Goal: Find contact information: Find contact information

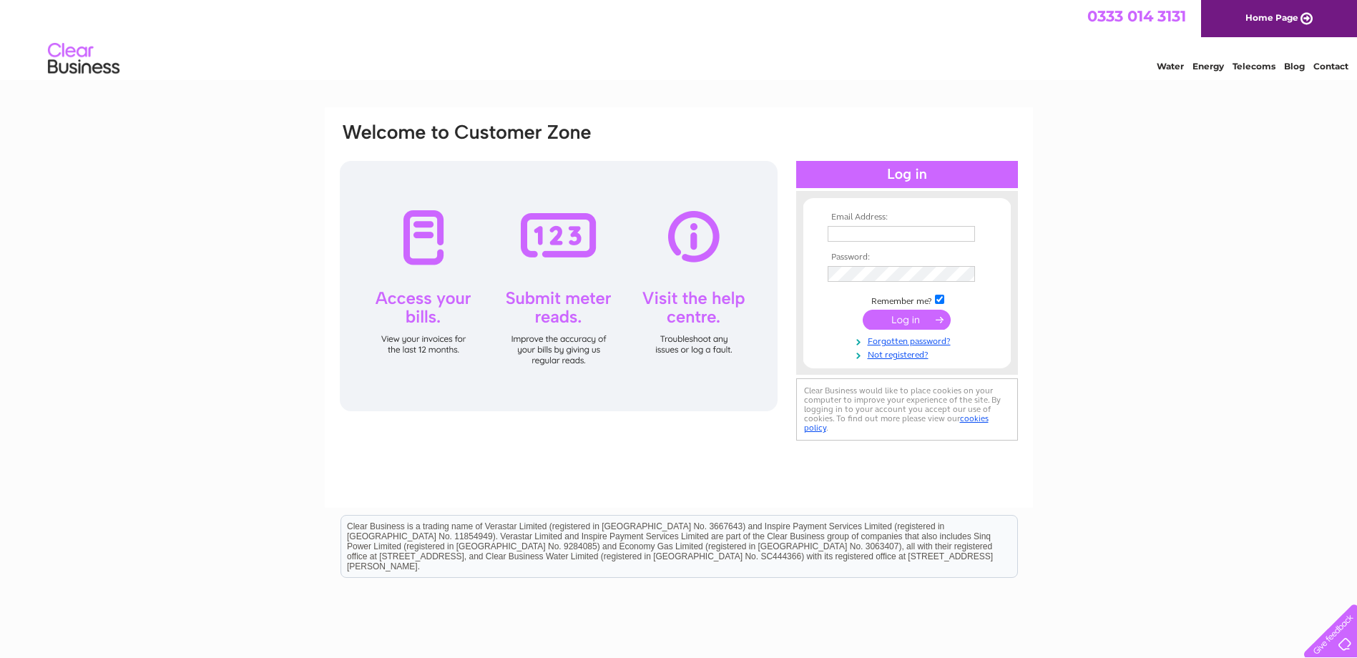
type input "[EMAIL_ADDRESS][DOMAIN_NAME]"
click at [891, 317] on input "submit" at bounding box center [907, 320] width 88 height 20
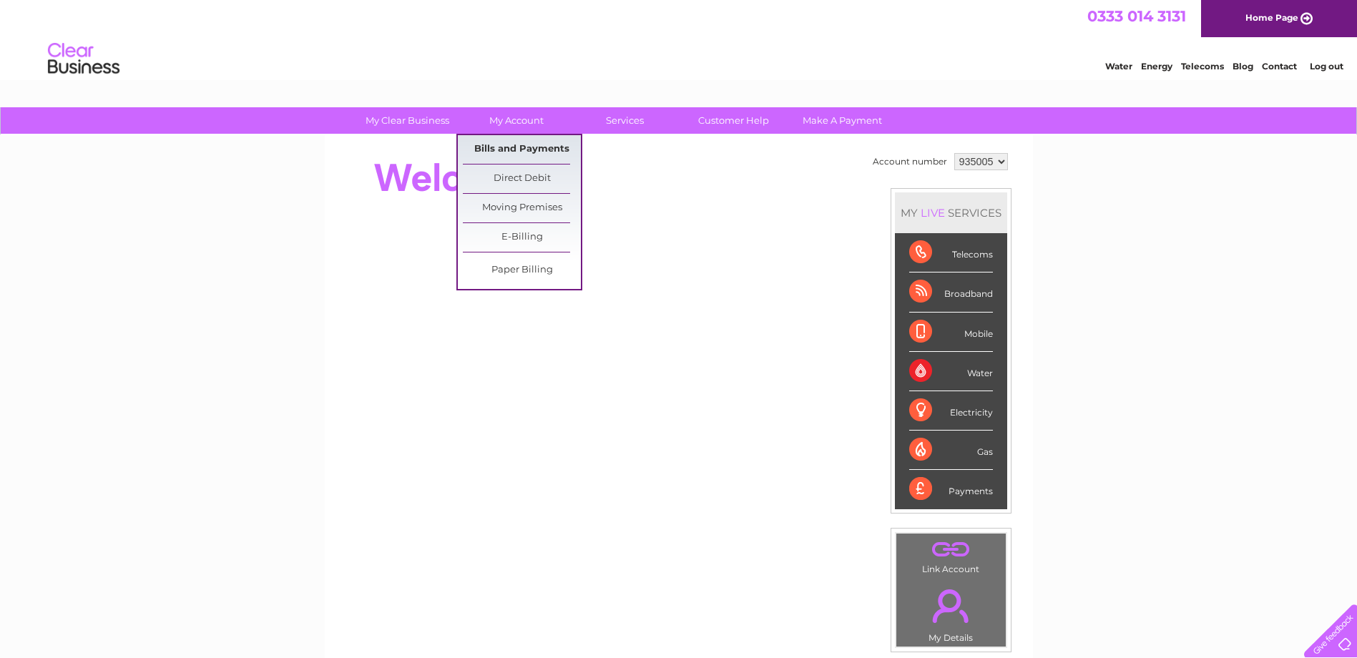
click at [525, 151] on link "Bills and Payments" at bounding box center [522, 149] width 118 height 29
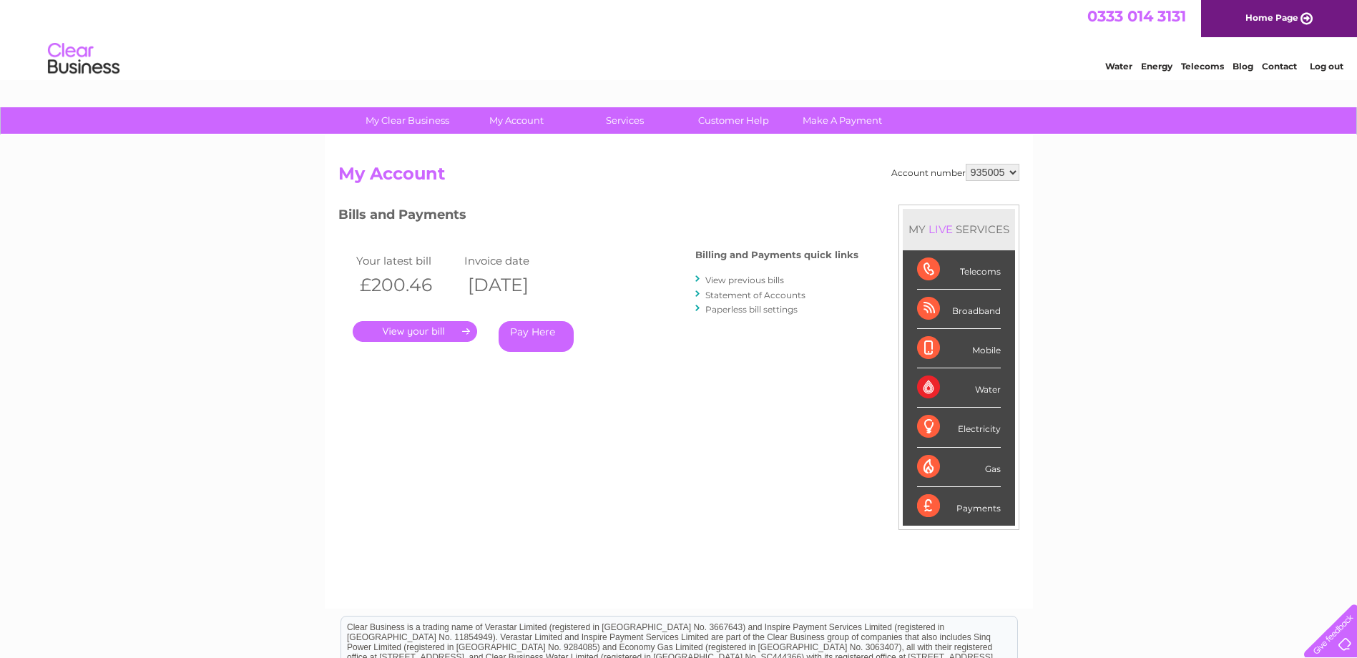
click at [1130, 11] on span "0333 014 3131" at bounding box center [1136, 16] width 99 height 18
click at [1289, 57] on div "Water Energy Telecoms Blog Contact Log out" at bounding box center [1217, 60] width 280 height 29
click at [1281, 68] on link "Contact" at bounding box center [1279, 66] width 35 height 11
